Goal: Task Accomplishment & Management: Manage account settings

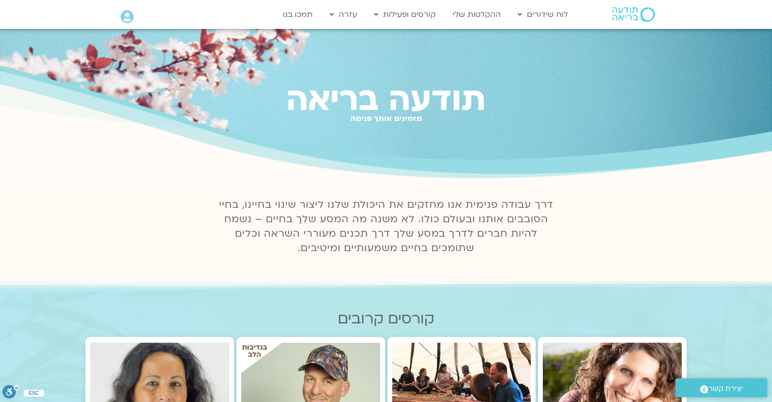
click at [661, 148] on div "תודעה בריאה מזמינים אותך פנימה" at bounding box center [386, 106] width 772 height 154
click at [468, 19] on link "ההקלטות שלי" at bounding box center [477, 14] width 58 height 18
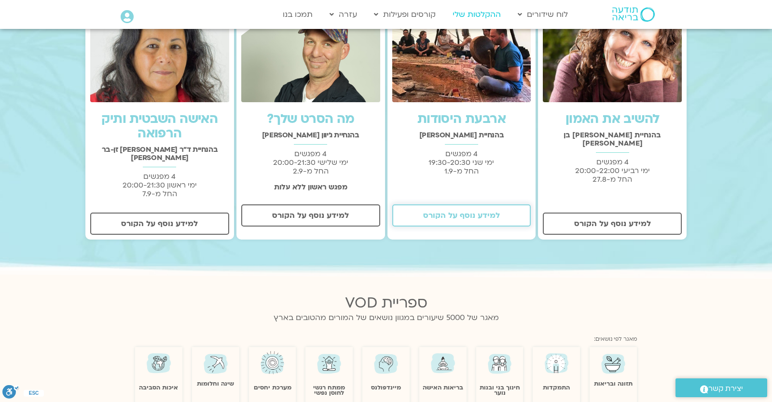
scroll to position [253, 0]
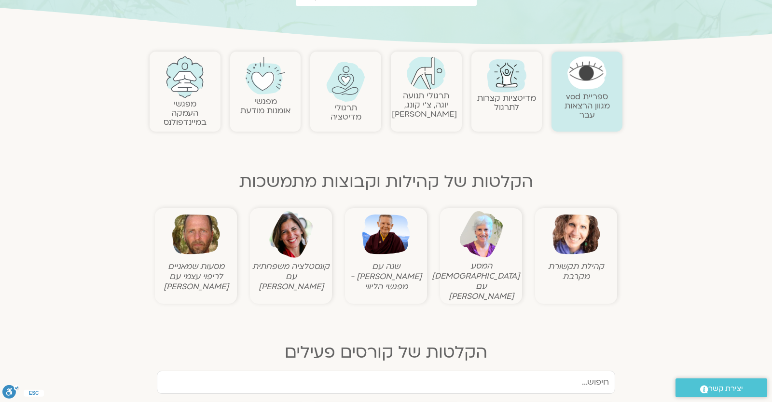
scroll to position [338, 0]
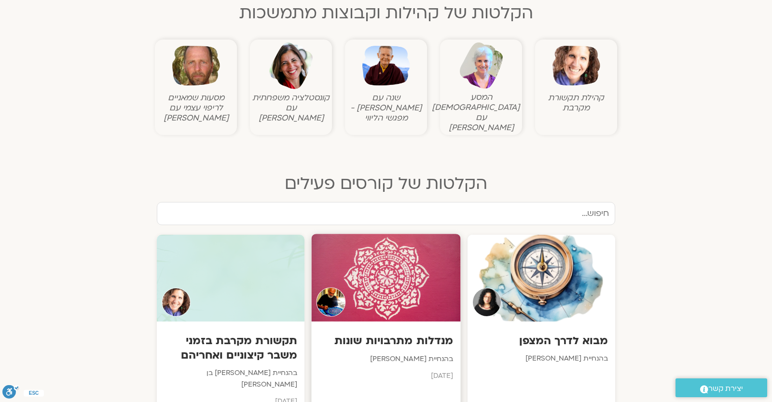
click at [419, 252] on div at bounding box center [385, 278] width 149 height 88
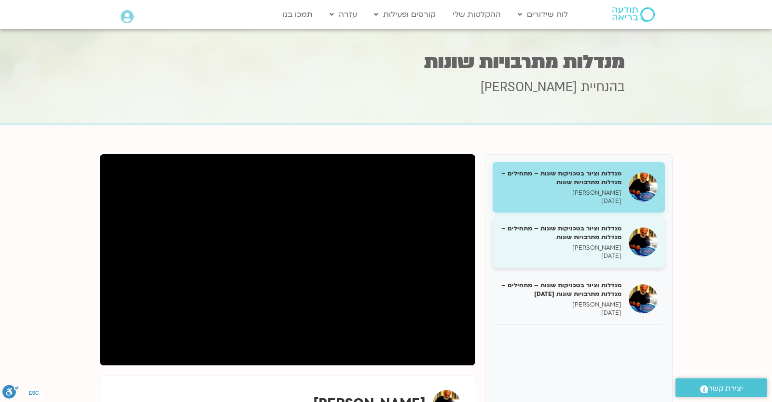
click at [579, 234] on h5 "מנדלות וציור בטכניקות שונות – מתחילים – מנדלות מתרבויות שונות" at bounding box center [561, 232] width 122 height 17
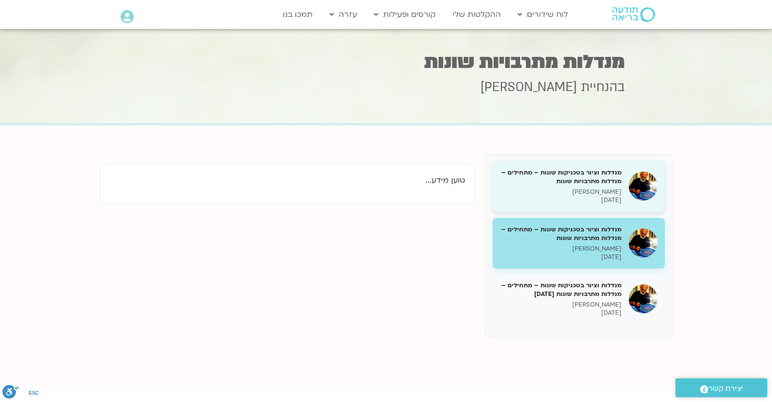
click at [596, 188] on div "מנדלות וציור בטכניקות שונות – מתחילים – מנדלות מתרבויות שונות איתן קדמי 05/08/2…" at bounding box center [561, 186] width 122 height 36
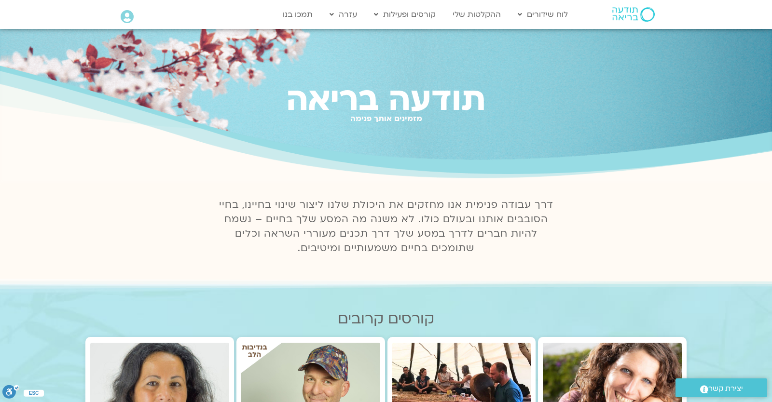
scroll to position [169, 0]
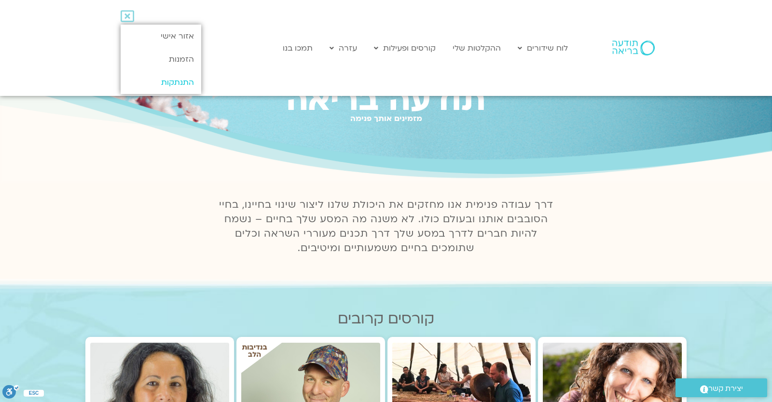
click at [153, 78] on link "התנתקות" at bounding box center [161, 82] width 81 height 23
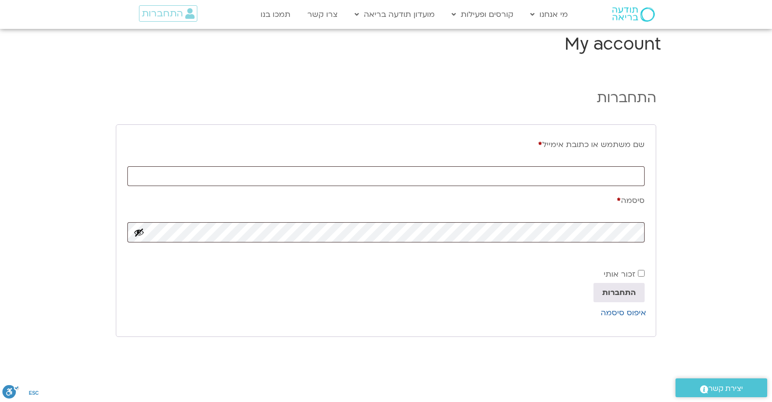
click at [139, 11] on div "התחברות" at bounding box center [156, 13] width 81 height 16
click at [149, 11] on span "התחברות" at bounding box center [162, 13] width 41 height 11
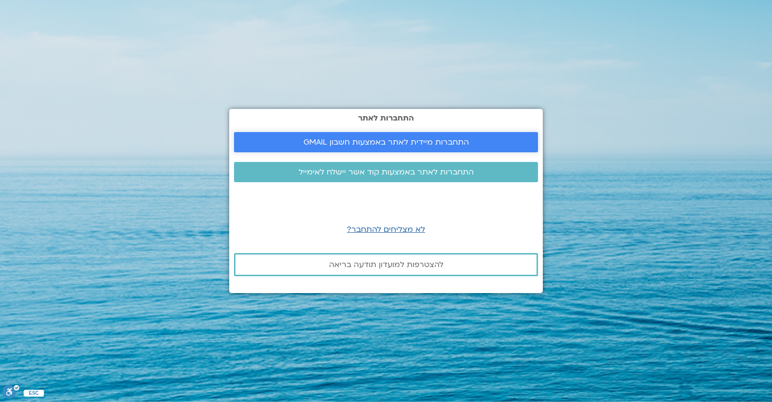
click at [326, 137] on link "התחברות מיידית לאתר באמצעות חשבון GMAIL" at bounding box center [386, 142] width 304 height 20
